Goal: Navigation & Orientation: Find specific page/section

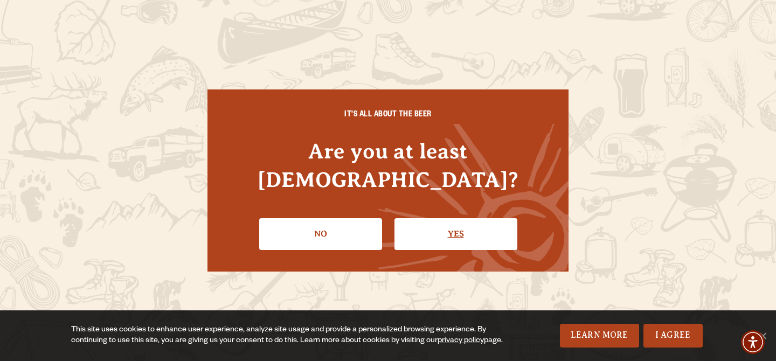
click at [468, 220] on link "Yes" at bounding box center [456, 233] width 123 height 31
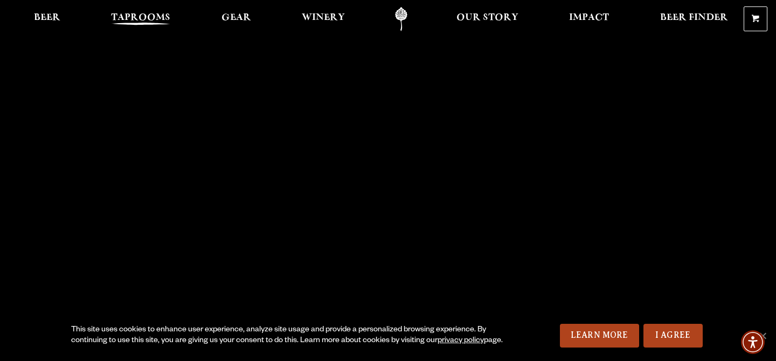
click at [152, 19] on span "Taprooms" at bounding box center [140, 17] width 59 height 9
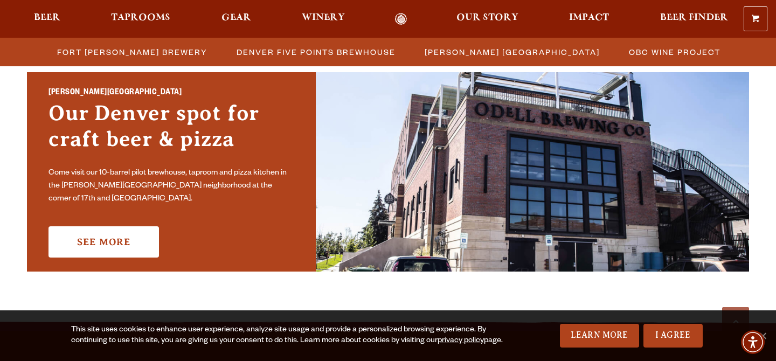
scroll to position [803, 0]
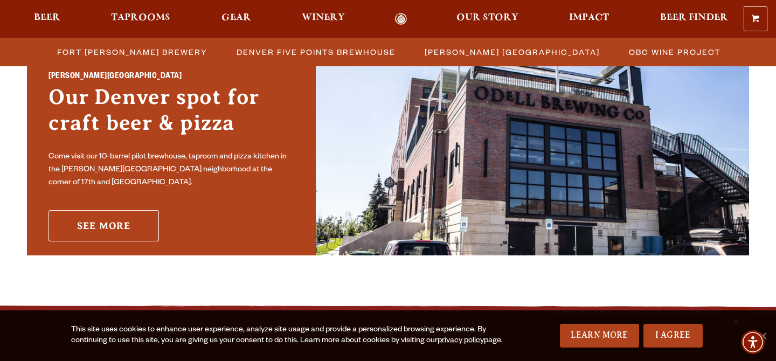
click at [128, 220] on link "See More" at bounding box center [104, 225] width 110 height 31
